Goal: Transaction & Acquisition: Book appointment/travel/reservation

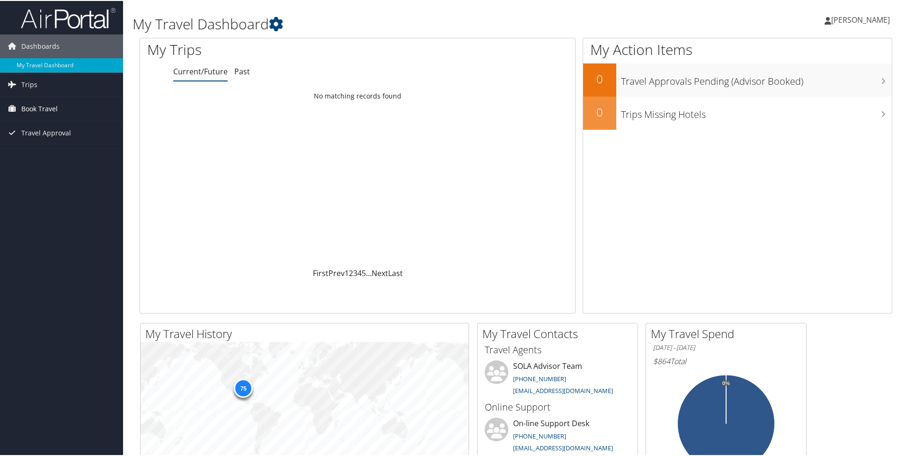
click at [52, 109] on span "Book Travel" at bounding box center [39, 108] width 36 height 24
click at [60, 145] on link "Book/Manage Online Trips" at bounding box center [61, 141] width 123 height 14
